Goal: Understand process/instructions

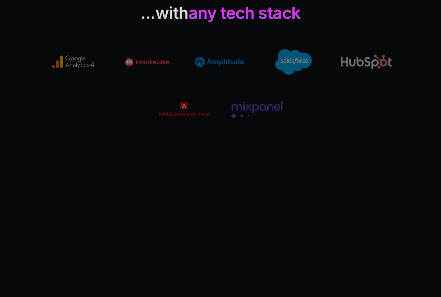
scroll to position [1563, 0]
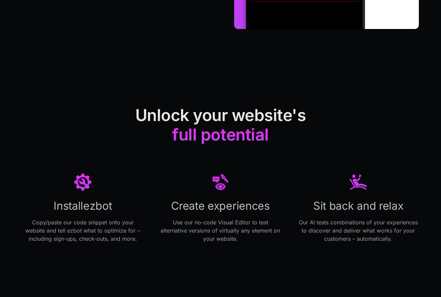
scroll to position [965, 0]
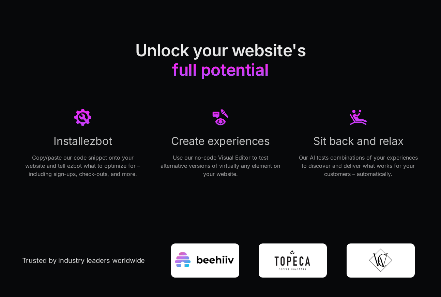
click at [93, 172] on p "Copy/paste our code snippet onto your website and tell ezbot what to optimize f…" at bounding box center [82, 165] width 121 height 25
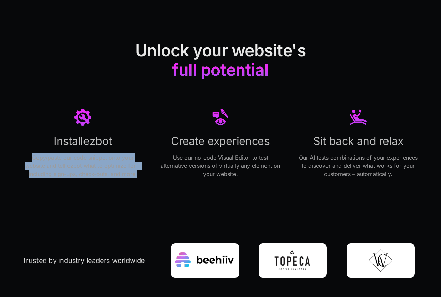
click at [93, 172] on p "Copy/paste our code snippet onto your website and tell ezbot what to optimize f…" at bounding box center [82, 165] width 121 height 25
click at [80, 200] on div "Unlock your website's full potential Install ezbot Copy/paste our code snippet …" at bounding box center [220, 109] width 397 height 214
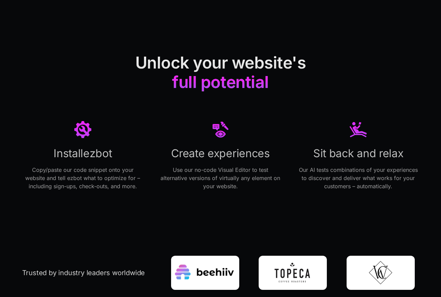
scroll to position [957, 0]
